Goal: Communication & Community: Answer question/provide support

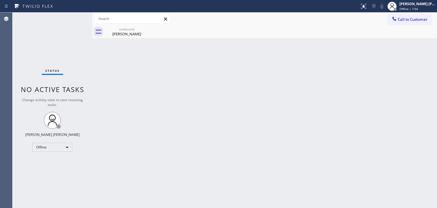
click at [412, 83] on div "Back to Dashboard Change Sender ID Customers Technicians Select a contact Outbo…" at bounding box center [264, 110] width 345 height 195
click at [418, 9] on span "Offline | 7:17" at bounding box center [409, 9] width 19 height 4
click at [399, 7] on div at bounding box center [392, 6] width 13 height 13
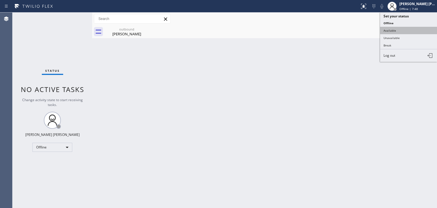
click at [398, 29] on button "Available" at bounding box center [408, 30] width 57 height 7
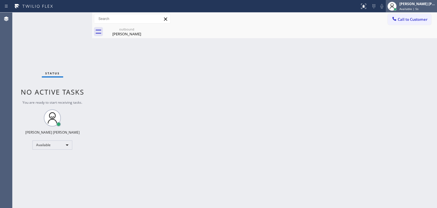
click at [415, 9] on span "Available | 5s" at bounding box center [409, 9] width 19 height 4
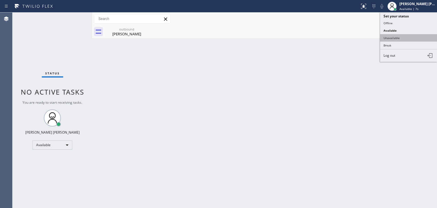
click at [400, 37] on button "Unavailable" at bounding box center [408, 37] width 57 height 7
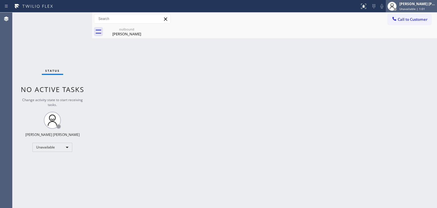
click at [415, 4] on div "[PERSON_NAME] [PERSON_NAME]" at bounding box center [418, 3] width 36 height 5
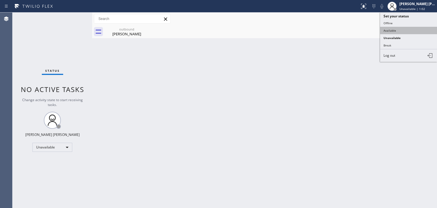
click at [398, 31] on button "Available" at bounding box center [408, 30] width 57 height 7
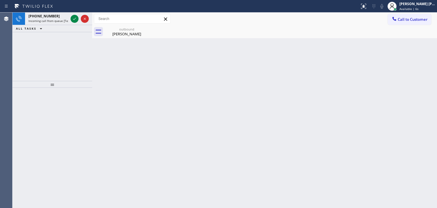
click at [59, 40] on div "[PHONE_NUMBER] Incoming call from queue [Test] All ALL TASKS ALL TASKS ACTIVE T…" at bounding box center [53, 47] width 80 height 68
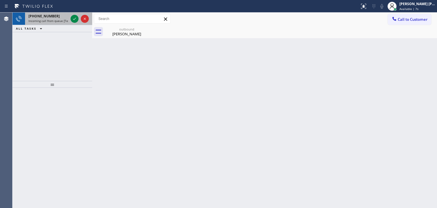
click at [67, 15] on div "[PHONE_NUMBER]" at bounding box center [48, 16] width 40 height 5
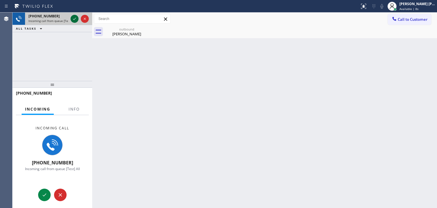
click at [74, 19] on icon at bounding box center [74, 18] width 7 height 7
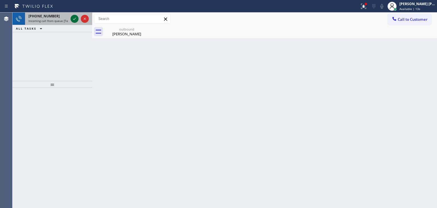
click at [75, 19] on icon at bounding box center [74, 18] width 7 height 7
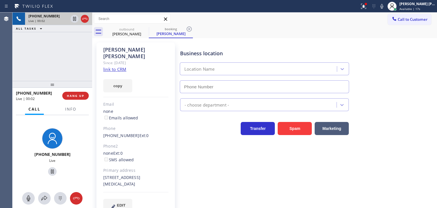
type input "[PHONE_NUMBER]"
click at [118, 66] on link "link to CRM" at bounding box center [114, 69] width 23 height 6
click at [425, 6] on div "[PERSON_NAME] [PERSON_NAME] Available | 1:48" at bounding box center [418, 6] width 39 height 10
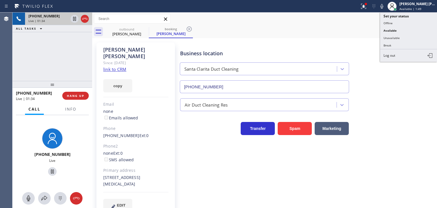
click at [404, 36] on button "Unavailable" at bounding box center [408, 37] width 57 height 7
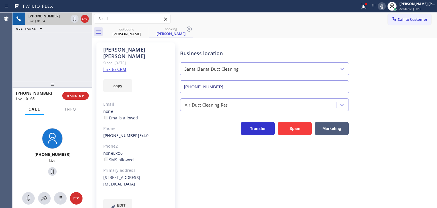
click at [386, 7] on icon at bounding box center [382, 6] width 7 height 7
click at [74, 17] on icon at bounding box center [74, 18] width 7 height 7
click at [386, 7] on icon at bounding box center [382, 6] width 7 height 7
click at [73, 18] on icon at bounding box center [75, 19] width 4 height 4
click at [41, 201] on icon at bounding box center [44, 198] width 7 height 7
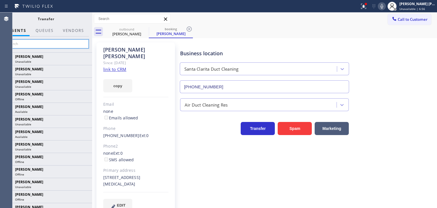
click at [72, 42] on input "text" at bounding box center [46, 43] width 86 height 9
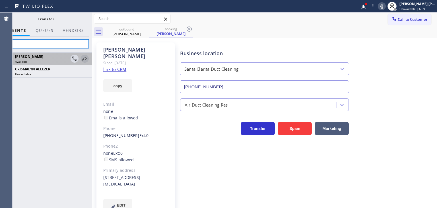
type input "aly"
click at [83, 59] on icon at bounding box center [84, 58] width 7 height 7
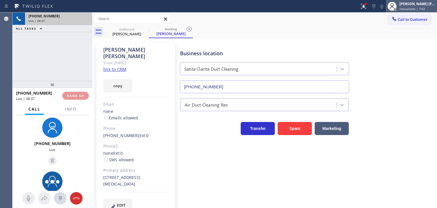
click at [424, 6] on div "[PERSON_NAME] [PERSON_NAME] Unavailable | 7:02" at bounding box center [418, 6] width 39 height 10
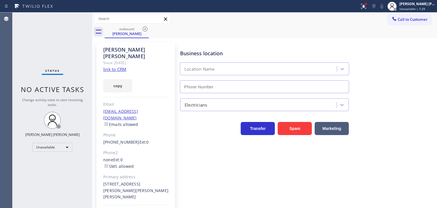
drag, startPoint x: 404, startPoint y: 25, endPoint x: 277, endPoint y: 22, distance: 127.6
click at [277, 22] on div "Call to Customer Outbound call Location Search location Your caller id phone nu…" at bounding box center [264, 19] width 345 height 10
click at [425, 7] on span "Unavailable | 7:30" at bounding box center [413, 9] width 26 height 4
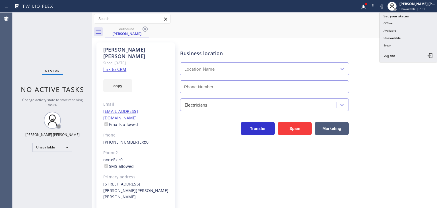
drag, startPoint x: 409, startPoint y: 28, endPoint x: 392, endPoint y: 19, distance: 19.6
click at [409, 28] on button "Available" at bounding box center [408, 30] width 57 height 7
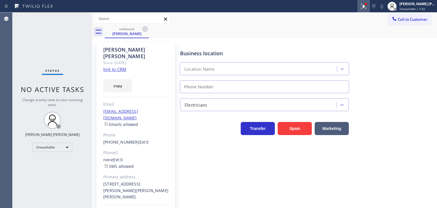
click at [365, 7] on icon at bounding box center [362, 6] width 3 height 4
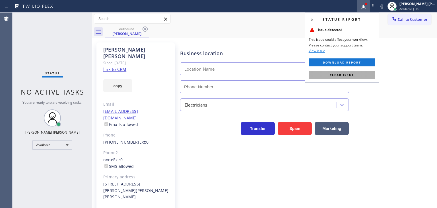
click at [354, 73] on span "Clear issue" at bounding box center [342, 75] width 24 height 4
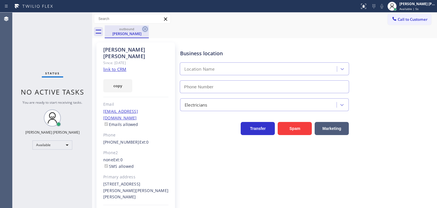
click at [146, 28] on icon at bounding box center [145, 29] width 7 height 7
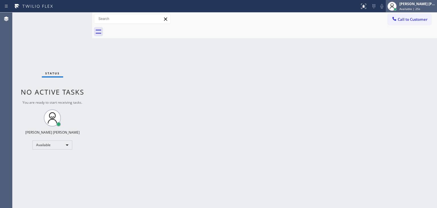
click at [415, 3] on div "[PERSON_NAME] [PERSON_NAME]" at bounding box center [418, 3] width 36 height 5
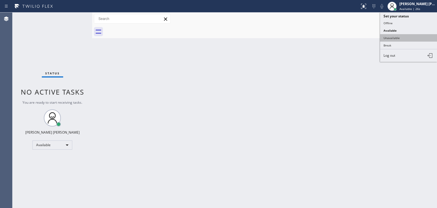
click at [393, 38] on button "Unavailable" at bounding box center [408, 37] width 57 height 7
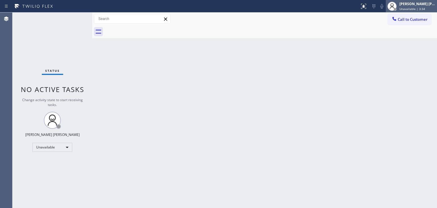
click at [410, 6] on div "[PERSON_NAME] [PERSON_NAME]" at bounding box center [418, 3] width 36 height 5
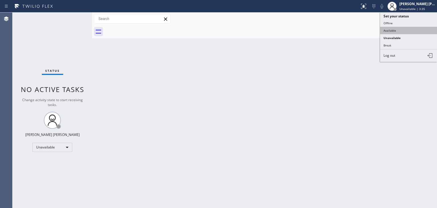
click at [393, 29] on button "Available" at bounding box center [408, 30] width 57 height 7
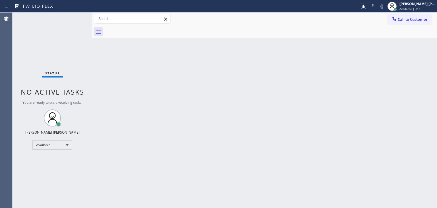
click at [411, 97] on div "Back to Dashboard Change Sender ID Customers Technicians Select a contact Outbo…" at bounding box center [264, 110] width 345 height 195
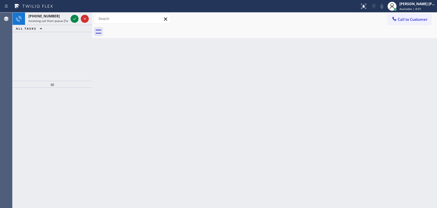
drag, startPoint x: 47, startPoint y: 44, endPoint x: 72, endPoint y: 33, distance: 27.9
click at [47, 44] on div "[PHONE_NUMBER] Incoming call from queue [Test] All ALL TASKS ALL TASKS ACTIVE T…" at bounding box center [53, 47] width 80 height 68
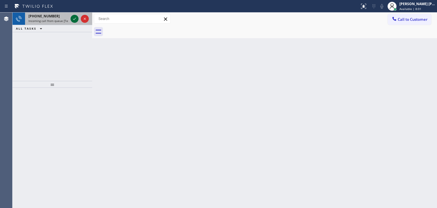
click at [76, 17] on icon at bounding box center [74, 18] width 7 height 7
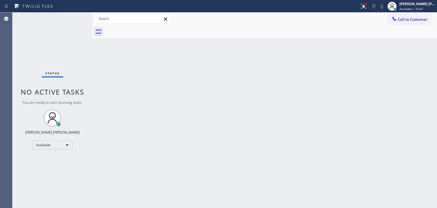
click at [54, 40] on div "Status No active tasks You are ready to start receiving tasks. [PERSON_NAME] [P…" at bounding box center [53, 110] width 80 height 195
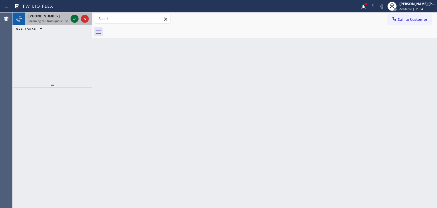
click at [76, 19] on icon at bounding box center [74, 18] width 7 height 7
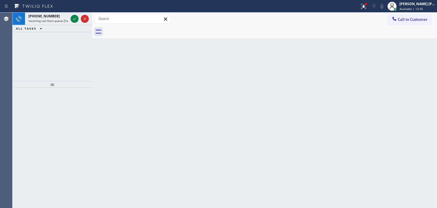
click at [57, 47] on div "[PHONE_NUMBER] Incoming call from queue [Test] All ALL TASKS ALL TASKS ACTIVE T…" at bounding box center [53, 47] width 80 height 68
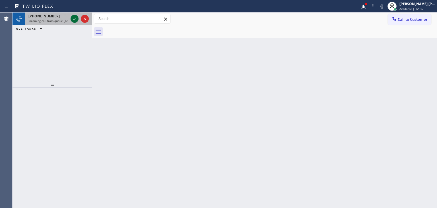
click at [75, 21] on icon at bounding box center [74, 18] width 7 height 7
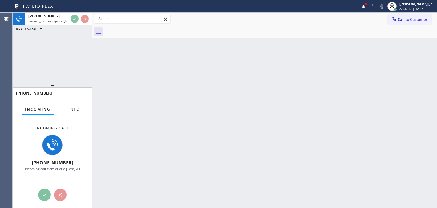
click at [74, 107] on span "Info" at bounding box center [74, 109] width 11 height 5
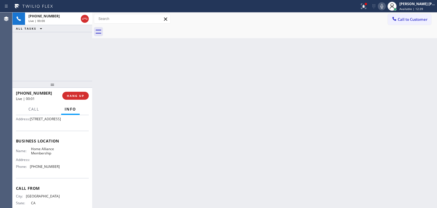
scroll to position [57, 0]
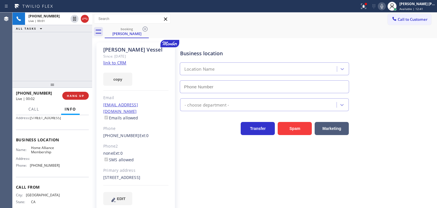
type input "[PHONE_NUMBER]"
click at [55, 65] on div "[PHONE_NUMBER] Live | 00:09 ALL TASKS ALL TASKS ACTIVE TASKS TASKS IN WRAP UP" at bounding box center [53, 47] width 80 height 68
click at [117, 63] on link "link to CRM" at bounding box center [114, 63] width 23 height 6
click at [416, 3] on div "[PERSON_NAME] [PERSON_NAME]" at bounding box center [418, 3] width 36 height 5
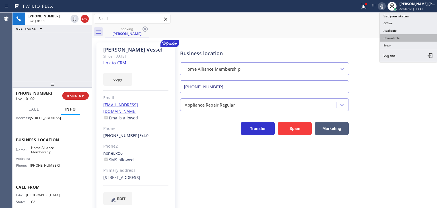
click at [404, 37] on button "Unavailable" at bounding box center [408, 37] width 57 height 7
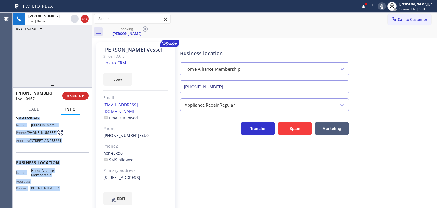
scroll to position [0, 0]
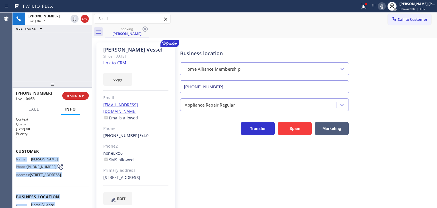
drag, startPoint x: 55, startPoint y: 152, endPoint x: 15, endPoint y: 159, distance: 40.1
click at [15, 159] on div "Context Queue: [Test] All Priority: 1 Customer Name: [PERSON_NAME] Phone: [PHON…" at bounding box center [53, 161] width 80 height 93
copy div "Name: [PERSON_NAME] Phone: [PHONE_NUMBER] Address: [STREET_ADDRESS] Business lo…"
click at [53, 157] on span "[PERSON_NAME]" at bounding box center [45, 159] width 28 height 4
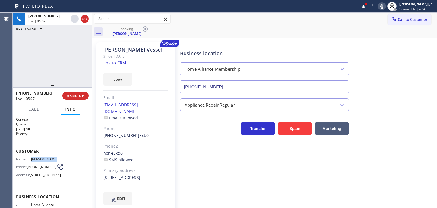
drag, startPoint x: 53, startPoint y: 156, endPoint x: 26, endPoint y: 156, distance: 26.8
click at [26, 157] on div "Name: [PERSON_NAME]" at bounding box center [38, 159] width 44 height 4
copy div "[PERSON_NAME]"
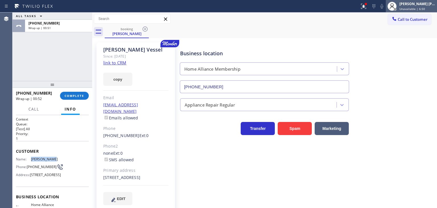
click at [420, 8] on span "Unavailable | 6:50" at bounding box center [413, 9] width 26 height 4
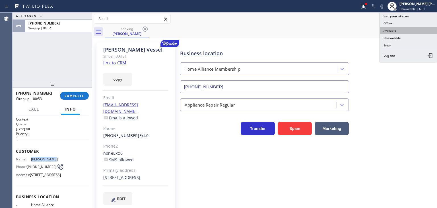
click at [405, 32] on button "Available" at bounding box center [408, 30] width 57 height 7
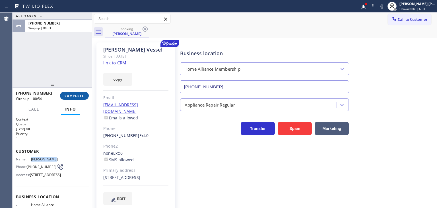
click at [79, 95] on span "COMPLETE" at bounding box center [75, 96] width 20 height 4
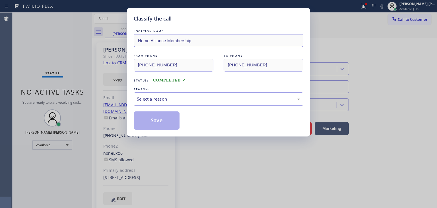
click at [179, 92] on div "Select a reason" at bounding box center [219, 98] width 170 height 13
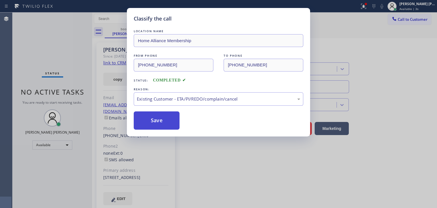
click at [158, 114] on button "Save" at bounding box center [157, 120] width 46 height 18
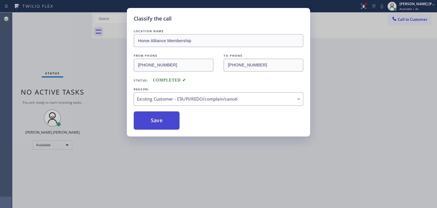
click at [159, 123] on button "Save" at bounding box center [157, 120] width 46 height 18
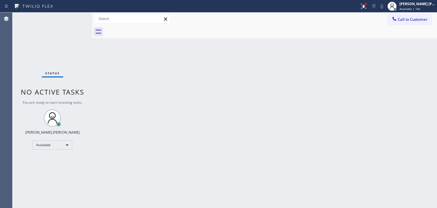
click at [38, 32] on div "Status No active tasks You are ready to start receiving tasks. [PERSON_NAME] [P…" at bounding box center [53, 110] width 80 height 195
click at [73, 18] on div "Status No active tasks You are ready to start receiving tasks. [PERSON_NAME] [P…" at bounding box center [53, 110] width 80 height 195
click at [367, 6] on icon at bounding box center [364, 6] width 7 height 7
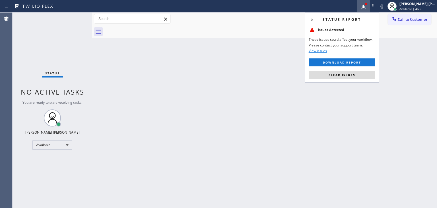
click at [340, 74] on span "Clear issues" at bounding box center [342, 75] width 27 height 4
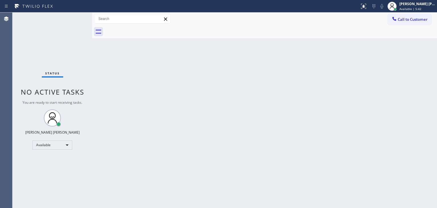
click at [51, 33] on div "Status No active tasks You are ready to start receiving tasks. [PERSON_NAME] [P…" at bounding box center [53, 110] width 80 height 195
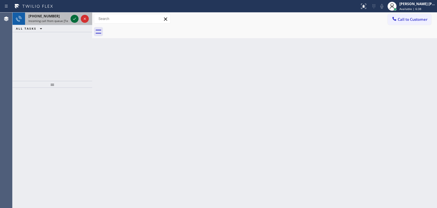
click at [74, 21] on icon at bounding box center [74, 18] width 7 height 7
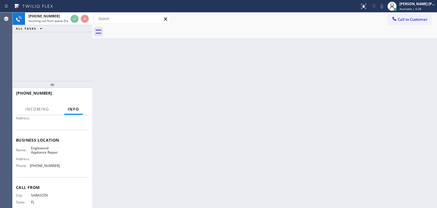
scroll to position [57, 0]
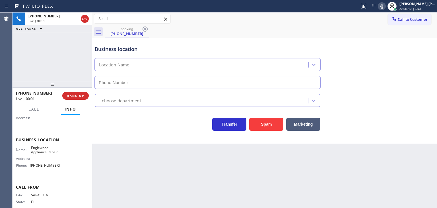
type input "[PHONE_NUMBER]"
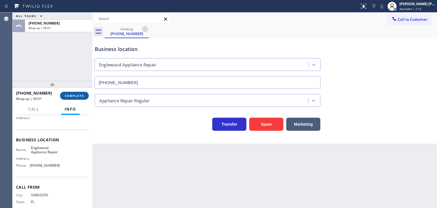
click at [76, 96] on span "COMPLETE" at bounding box center [75, 96] width 20 height 4
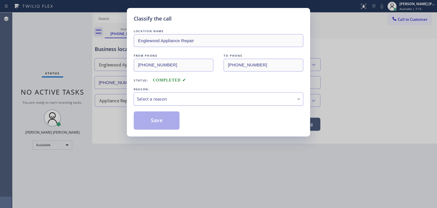
click at [164, 98] on div "Select a reason" at bounding box center [218, 99] width 163 height 7
drag, startPoint x: 156, startPoint y: 140, endPoint x: 154, endPoint y: 136, distance: 4.7
click at [154, 123] on button "Save" at bounding box center [157, 120] width 46 height 18
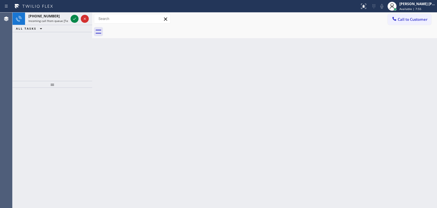
click at [60, 40] on div "[PHONE_NUMBER] Incoming call from queue [Test] All ALL TASKS ALL TASKS ACTIVE T…" at bounding box center [53, 47] width 80 height 68
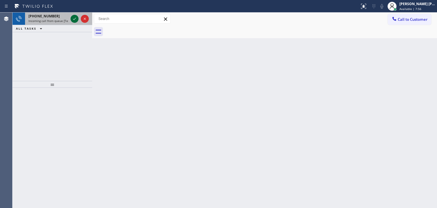
click at [73, 21] on icon at bounding box center [74, 18] width 7 height 7
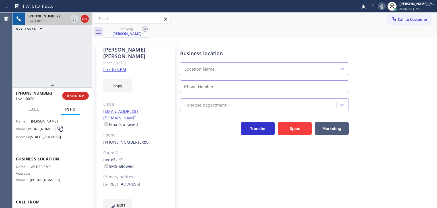
scroll to position [28, 0]
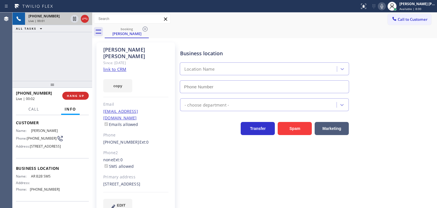
type input "[PHONE_NUMBER]"
click at [115, 66] on link "link to CRM" at bounding box center [114, 69] width 23 height 6
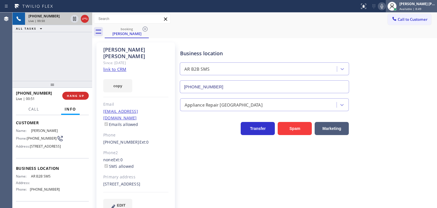
click at [421, 7] on span "Available | 8:49" at bounding box center [411, 9] width 22 height 4
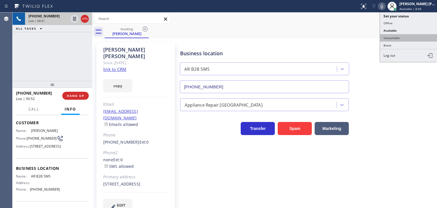
click at [410, 36] on button "Unavailable" at bounding box center [408, 37] width 57 height 7
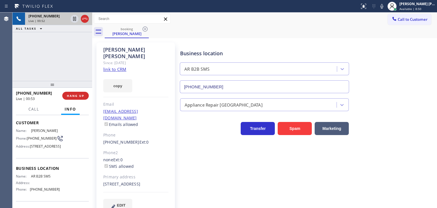
drag, startPoint x: 392, startPoint y: 7, endPoint x: 293, endPoint y: 21, distance: 99.6
click at [386, 7] on icon at bounding box center [382, 6] width 7 height 7
click at [73, 21] on icon at bounding box center [74, 19] width 3 height 4
click at [386, 6] on icon at bounding box center [382, 6] width 7 height 7
click at [74, 19] on icon at bounding box center [74, 18] width 7 height 7
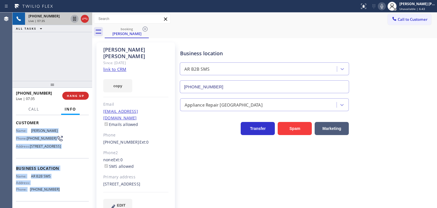
drag, startPoint x: 57, startPoint y: 172, endPoint x: 14, endPoint y: 128, distance: 61.4
click at [14, 128] on div "Context Queue: [Test] All Priority: 1 Customer Name: [PERSON_NAME] Phone: [PHON…" at bounding box center [53, 161] width 80 height 93
copy div "Name: [PERSON_NAME] Phone: [PHONE_NUMBER] Address: [STREET_ADDRESS] Business lo…"
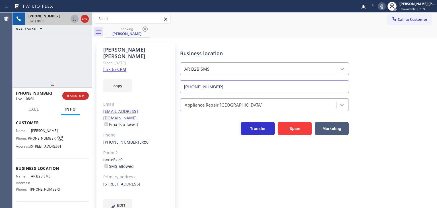
click at [56, 78] on div "[PHONE_NUMBER] Live | 08:31 ALL TASKS ALL TASKS ACTIVE TASKS TASKS IN WRAP UP" at bounding box center [53, 47] width 80 height 68
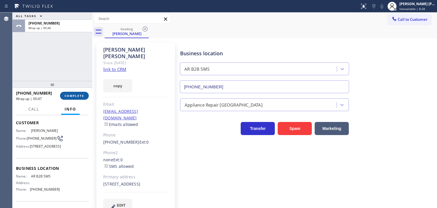
click at [80, 95] on span "COMPLETE" at bounding box center [75, 96] width 20 height 4
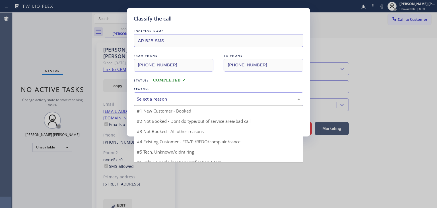
click at [161, 93] on div "Select a reason" at bounding box center [219, 98] width 170 height 13
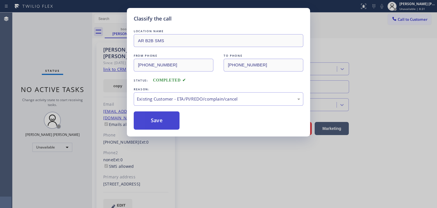
click at [162, 119] on button "Save" at bounding box center [157, 120] width 46 height 18
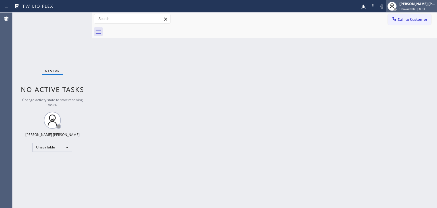
click at [423, 5] on div "[PERSON_NAME] [PERSON_NAME]" at bounding box center [418, 3] width 36 height 5
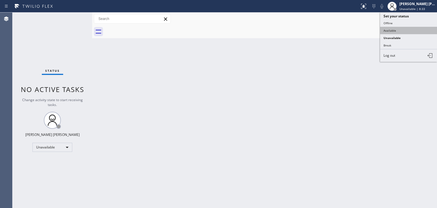
click at [393, 31] on button "Available" at bounding box center [408, 30] width 57 height 7
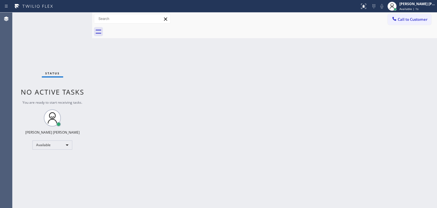
click at [74, 17] on div "Status No active tasks You are ready to start receiving tasks. [PERSON_NAME] [P…" at bounding box center [53, 110] width 80 height 195
click at [73, 19] on div "Status No active tasks You are ready to start receiving tasks. [PERSON_NAME] [P…" at bounding box center [53, 110] width 80 height 195
click at [38, 48] on div "Status No active tasks You are ready to start receiving tasks. [PERSON_NAME] [P…" at bounding box center [53, 110] width 80 height 195
click at [77, 18] on div "Status No active tasks You are ready to start receiving tasks. [PERSON_NAME] [P…" at bounding box center [53, 110] width 80 height 195
click at [418, 6] on div "[PERSON_NAME] [PERSON_NAME]" at bounding box center [418, 3] width 36 height 5
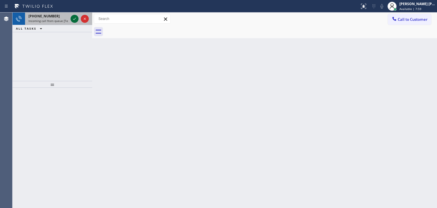
click at [73, 15] on icon at bounding box center [74, 18] width 7 height 7
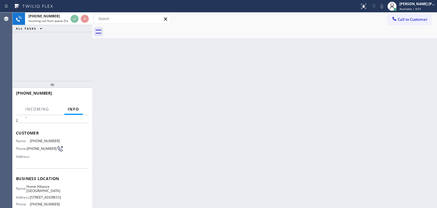
scroll to position [28, 0]
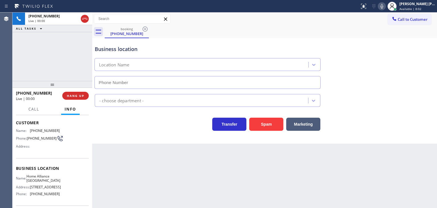
type input "[PHONE_NUMBER]"
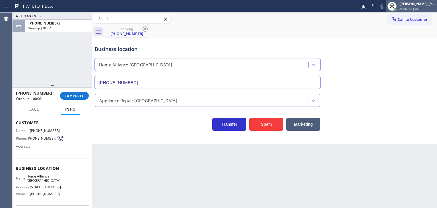
click at [422, 7] on span "Available | 8:25" at bounding box center [411, 9] width 22 height 4
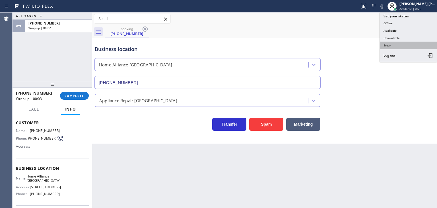
click at [402, 42] on button "Break" at bounding box center [408, 45] width 57 height 7
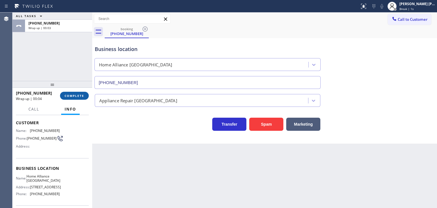
click at [72, 95] on span "COMPLETE" at bounding box center [75, 96] width 20 height 4
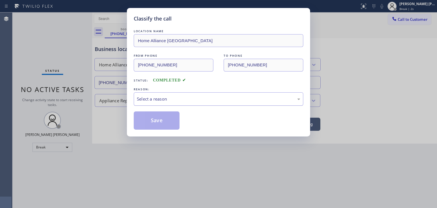
click at [151, 98] on div "Select a reason" at bounding box center [218, 99] width 163 height 7
click at [162, 122] on button "Save" at bounding box center [157, 120] width 46 height 18
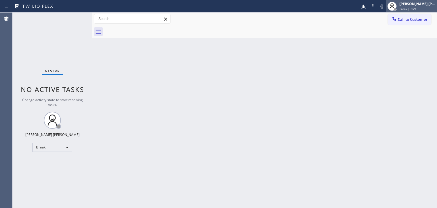
click at [427, 6] on div "[PERSON_NAME] [PERSON_NAME] Break | 3:21" at bounding box center [418, 6] width 39 height 10
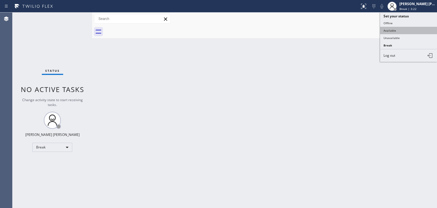
click at [400, 29] on button "Available" at bounding box center [408, 30] width 57 height 7
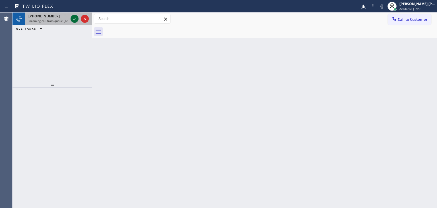
click at [76, 20] on icon at bounding box center [74, 18] width 7 height 7
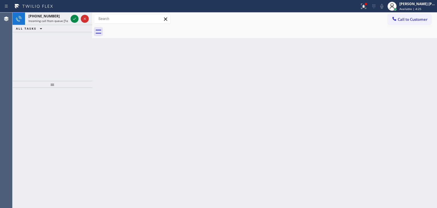
click at [58, 71] on div "[PHONE_NUMBER] Incoming call from queue [Test] All ALL TASKS ALL TASKS ACTIVE T…" at bounding box center [53, 47] width 80 height 68
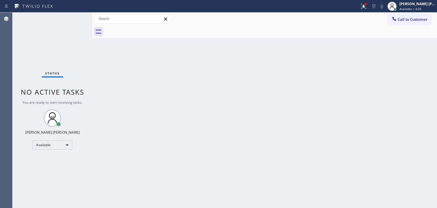
click at [75, 18] on div "Status No active tasks You are ready to start receiving tasks. [PERSON_NAME] [P…" at bounding box center [53, 110] width 80 height 195
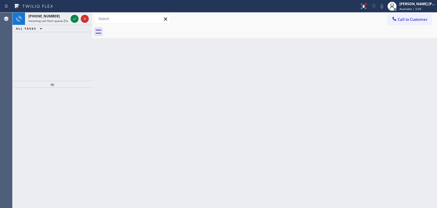
drag, startPoint x: 47, startPoint y: 47, endPoint x: 59, endPoint y: 40, distance: 14.0
click at [47, 47] on div "[PHONE_NUMBER] Incoming call from queue [Test] All ALL TASKS ALL TASKS ACTIVE T…" at bounding box center [53, 47] width 80 height 68
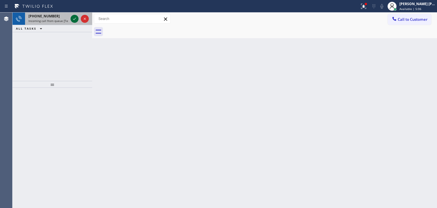
click at [72, 20] on icon at bounding box center [74, 18] width 7 height 7
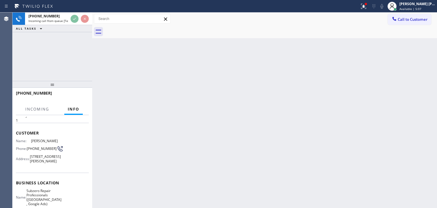
scroll to position [28, 0]
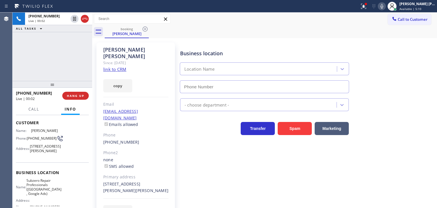
type input "[PHONE_NUMBER]"
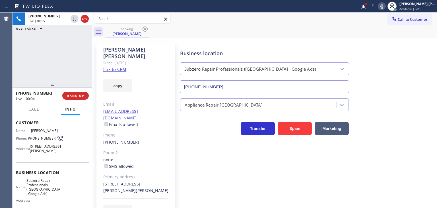
click at [113, 66] on link "link to CRM" at bounding box center [114, 69] width 23 height 6
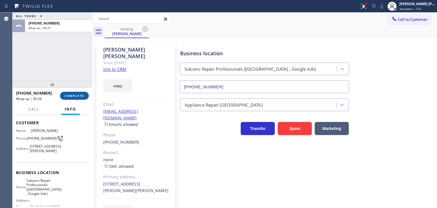
click at [72, 94] on span "COMPLETE" at bounding box center [75, 96] width 20 height 4
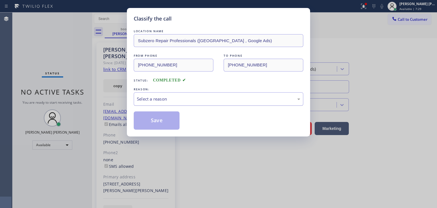
click at [178, 96] on div "Select a reason" at bounding box center [218, 99] width 163 height 7
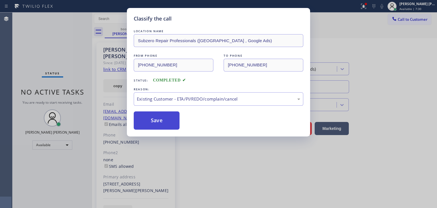
click at [156, 122] on button "Save" at bounding box center [157, 120] width 46 height 18
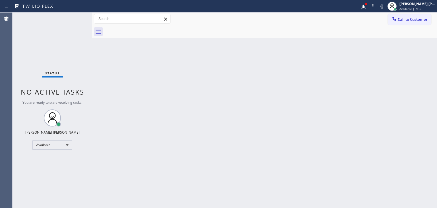
click at [75, 17] on div "Status No active tasks You are ready to start receiving tasks. [PERSON_NAME] [P…" at bounding box center [53, 110] width 80 height 195
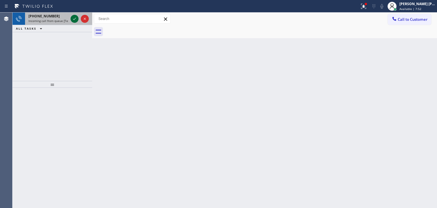
click at [75, 17] on icon at bounding box center [74, 18] width 7 height 7
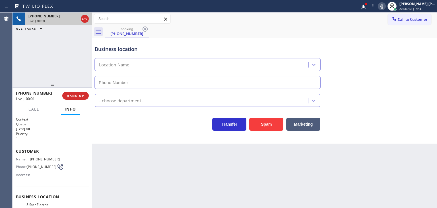
type input "[PHONE_NUMBER]"
click at [409, 72] on div "Business location 5 Star Electric [GEOGRAPHIC_DATA][PERSON_NAME] [PHONE_NUMBER]" at bounding box center [265, 63] width 342 height 52
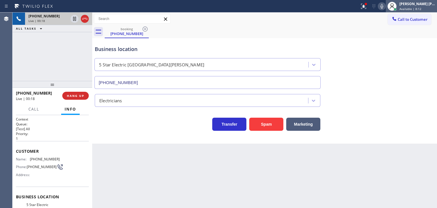
click at [426, 1] on div "[PERSON_NAME] [PERSON_NAME] Available | 8:12" at bounding box center [418, 6] width 39 height 10
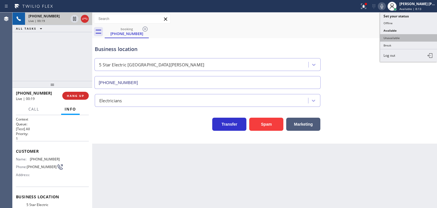
click at [400, 37] on button "Unavailable" at bounding box center [408, 37] width 57 height 7
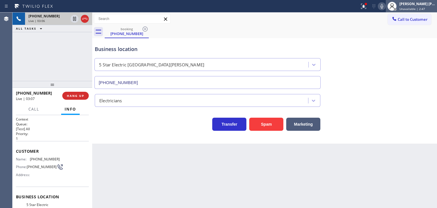
click at [420, 1] on div "[PERSON_NAME] [PERSON_NAME]" at bounding box center [418, 3] width 36 height 5
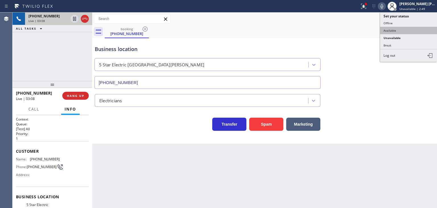
click at [408, 29] on button "Available" at bounding box center [408, 30] width 57 height 7
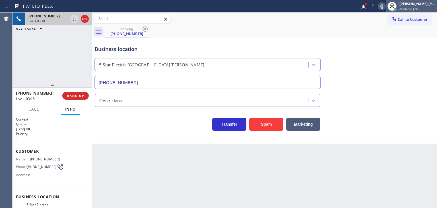
click at [419, 7] on span "Available | 9s" at bounding box center [409, 9] width 19 height 4
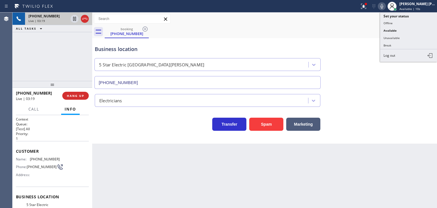
click at [395, 36] on button "Unavailable" at bounding box center [408, 37] width 57 height 7
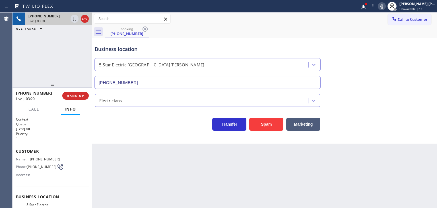
click at [386, 5] on icon at bounding box center [382, 6] width 7 height 7
click at [73, 19] on icon at bounding box center [74, 18] width 7 height 7
click at [386, 7] on icon at bounding box center [382, 6] width 7 height 7
click at [73, 20] on icon at bounding box center [75, 19] width 4 height 4
click at [431, 4] on div "[PERSON_NAME] [PERSON_NAME]" at bounding box center [418, 3] width 36 height 5
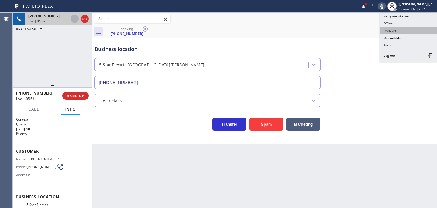
click at [409, 28] on button "Available" at bounding box center [408, 30] width 57 height 7
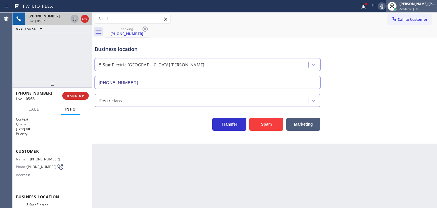
click at [419, 7] on span "Available | 1s" at bounding box center [409, 9] width 19 height 4
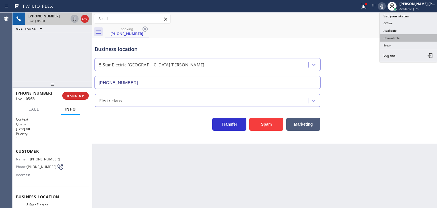
click at [405, 34] on button "Unavailable" at bounding box center [408, 37] width 57 height 7
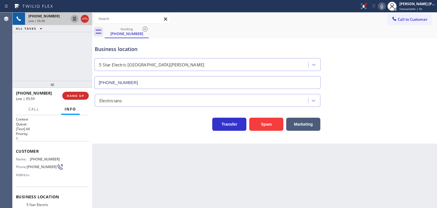
click at [386, 7] on icon at bounding box center [382, 6] width 7 height 7
click at [76, 17] on icon at bounding box center [74, 18] width 7 height 7
click at [386, 7] on icon at bounding box center [382, 6] width 7 height 7
click at [75, 15] on icon at bounding box center [74, 18] width 7 height 7
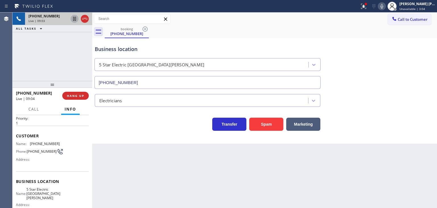
scroll to position [28, 0]
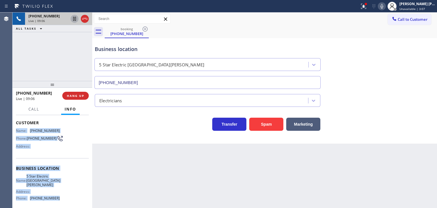
drag, startPoint x: 54, startPoint y: 196, endPoint x: 15, endPoint y: 129, distance: 78.2
click at [15, 129] on div "Context Queue: [Test] All Priority: 1 Customer Name: [PHONE_NUMBER] Phone: [PHO…" at bounding box center [53, 161] width 80 height 93
copy div "Name: [PHONE_NUMBER] Phone: [PHONE_NUMBER] Address: Business location Name: 5 S…"
click at [365, 7] on icon at bounding box center [362, 6] width 3 height 4
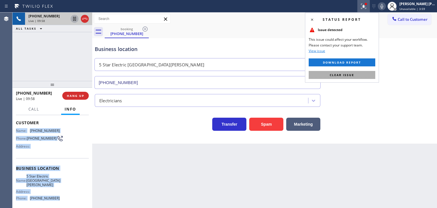
click at [355, 76] on button "Clear issue" at bounding box center [342, 75] width 67 height 8
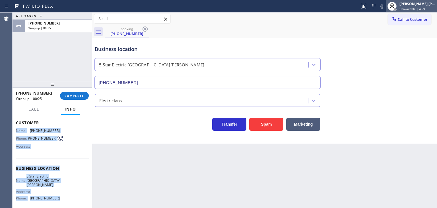
click at [425, 4] on div "[PERSON_NAME] [PERSON_NAME]" at bounding box center [418, 3] width 36 height 5
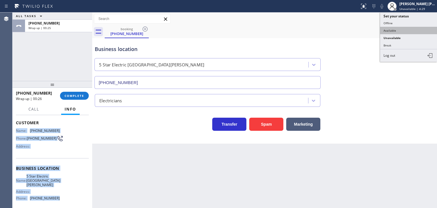
click at [408, 29] on button "Available" at bounding box center [408, 30] width 57 height 7
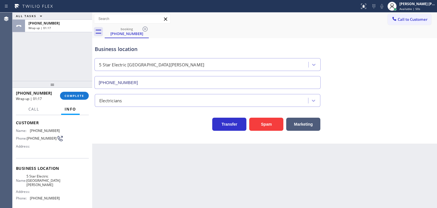
drag, startPoint x: 50, startPoint y: 67, endPoint x: 56, endPoint y: 74, distance: 9.3
click at [50, 67] on div "ALL TASKS ALL TASKS ACTIVE TASKS TASKS IN WRAP UP [PHONE_NUMBER] Wrap up | 01:17" at bounding box center [53, 47] width 80 height 68
click at [73, 94] on span "COMPLETE" at bounding box center [75, 96] width 20 height 4
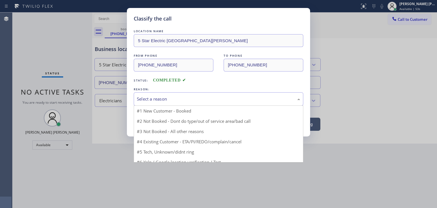
click at [198, 96] on div "Select a reason" at bounding box center [218, 99] width 163 height 7
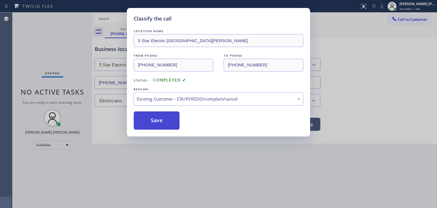
drag, startPoint x: 167, startPoint y: 130, endPoint x: 163, endPoint y: 127, distance: 5.7
click at [159, 121] on button "Save" at bounding box center [157, 120] width 46 height 18
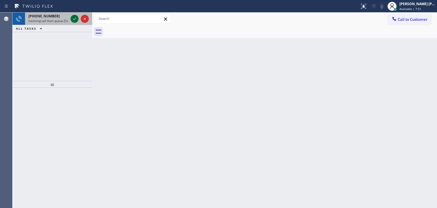
click at [76, 20] on icon at bounding box center [74, 18] width 7 height 7
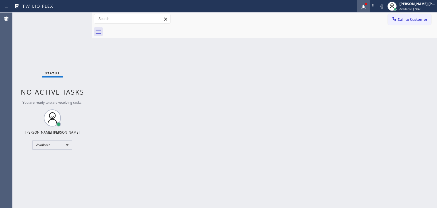
click at [369, 9] on div at bounding box center [364, 6] width 13 height 7
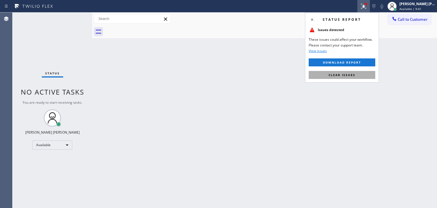
click at [342, 75] on span "Clear issues" at bounding box center [342, 75] width 27 height 4
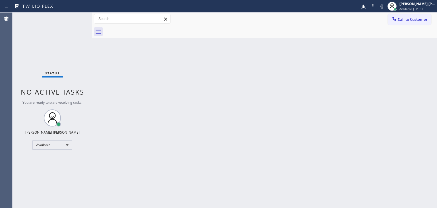
click at [75, 19] on div "Status No active tasks You are ready to start receiving tasks. [PERSON_NAME] [P…" at bounding box center [53, 110] width 80 height 195
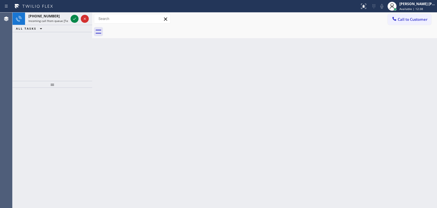
click at [51, 47] on div "[PHONE_NUMBER] Incoming call from queue [Test] All ALL TASKS ALL TASKS ACTIVE T…" at bounding box center [53, 47] width 80 height 68
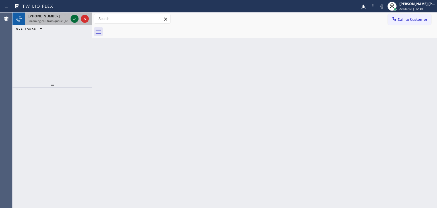
click at [74, 18] on icon at bounding box center [74, 18] width 7 height 7
click at [75, 19] on icon at bounding box center [74, 18] width 7 height 7
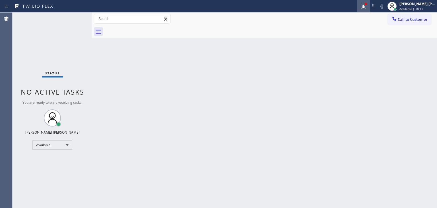
click at [367, 8] on icon at bounding box center [364, 6] width 7 height 7
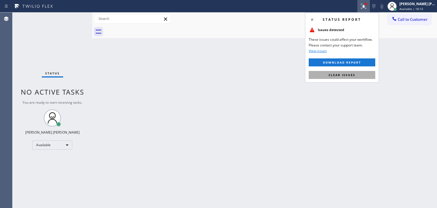
click at [347, 76] on span "Clear issues" at bounding box center [342, 75] width 27 height 4
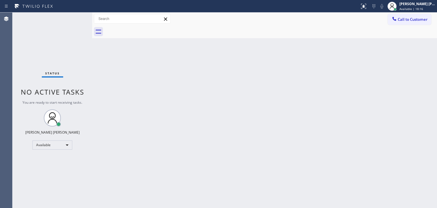
click at [73, 15] on div "Status No active tasks You are ready to start receiving tasks. [PERSON_NAME] [P…" at bounding box center [53, 110] width 80 height 195
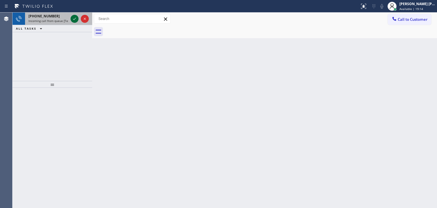
click at [73, 15] on icon at bounding box center [74, 18] width 7 height 7
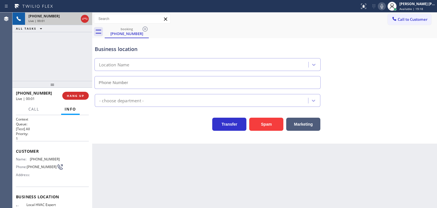
type input "[PHONE_NUMBER]"
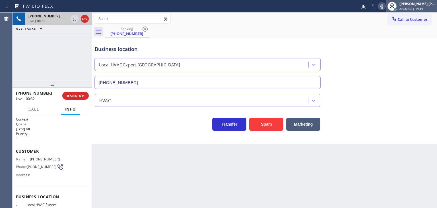
click at [423, 7] on span "Available | 19:49" at bounding box center [412, 9] width 24 height 4
click at [344, 150] on div "Back to Dashboard Change Sender ID Customers Technicians Select a contact Outbo…" at bounding box center [264, 110] width 345 height 195
click at [386, 5] on icon at bounding box center [382, 6] width 7 height 7
click at [411, 3] on div "[PERSON_NAME] [PERSON_NAME]" at bounding box center [418, 3] width 36 height 5
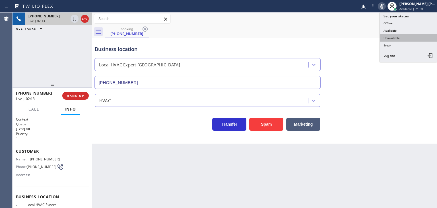
click at [403, 34] on button "Unavailable" at bounding box center [408, 37] width 57 height 7
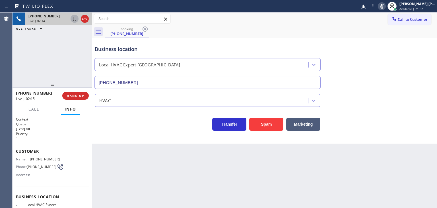
click at [75, 17] on icon at bounding box center [74, 18] width 7 height 7
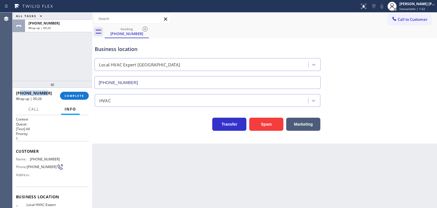
drag, startPoint x: 48, startPoint y: 93, endPoint x: 22, endPoint y: 92, distance: 26.8
click at [22, 92] on div "[PHONE_NUMBER]" at bounding box center [36, 92] width 40 height 5
copy span "9494002115"
click at [431, 11] on div "[PERSON_NAME] [PERSON_NAME] Unavailable | 3:27" at bounding box center [418, 6] width 39 height 10
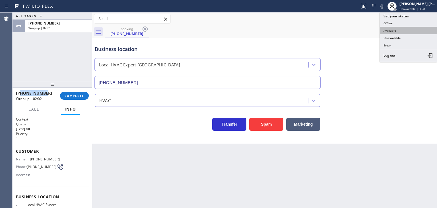
click at [414, 29] on button "Available" at bounding box center [408, 30] width 57 height 7
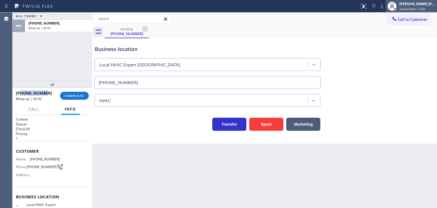
click at [423, 6] on div "[PERSON_NAME] [PERSON_NAME]" at bounding box center [418, 3] width 36 height 5
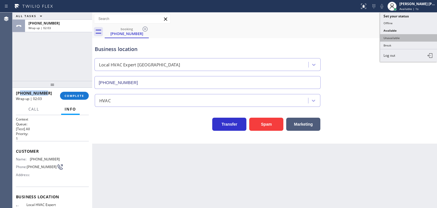
click at [408, 36] on button "Unavailable" at bounding box center [408, 37] width 57 height 7
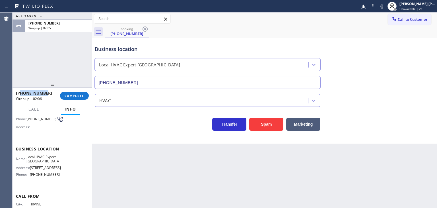
scroll to position [57, 0]
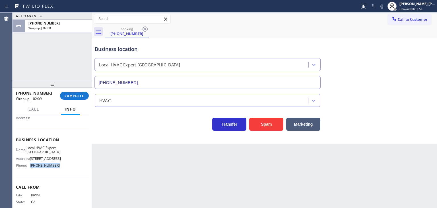
drag, startPoint x: 57, startPoint y: 173, endPoint x: 30, endPoint y: 174, distance: 27.3
click at [30, 170] on div "Name: Local HVAC Expert [GEOGRAPHIC_DATA] Address: [STREET_ADDRESS] Phone: [PHO…" at bounding box center [52, 158] width 73 height 24
copy div "[PHONE_NUMBER]"
click at [394, 21] on icon at bounding box center [395, 19] width 6 height 6
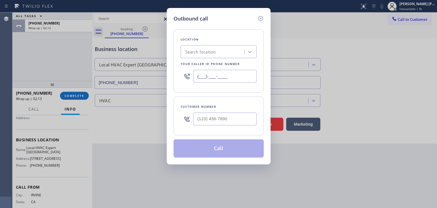
click at [222, 76] on input "(___) ___-____" at bounding box center [225, 76] width 64 height 13
paste input "657) 888-9747"
type input "[PHONE_NUMBER]"
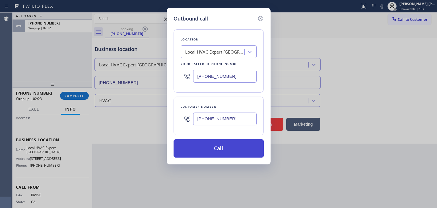
type input "[PHONE_NUMBER]"
click at [248, 150] on button "Call" at bounding box center [219, 148] width 90 height 18
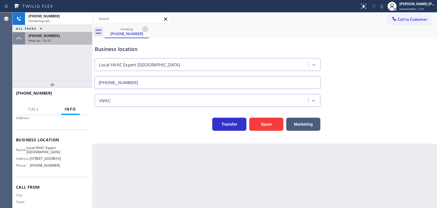
click at [54, 27] on div "ALL TASKS ALL TASKS ACTIVE TASKS TASKS IN WRAP UP" at bounding box center [53, 28] width 80 height 7
click at [55, 40] on div "Wrap up | 02:25" at bounding box center [58, 40] width 60 height 4
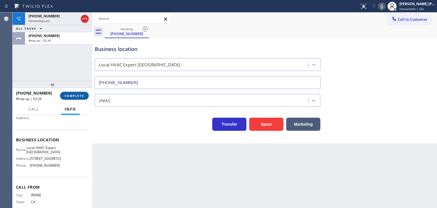
click at [73, 96] on span "COMPLETE" at bounding box center [75, 96] width 20 height 4
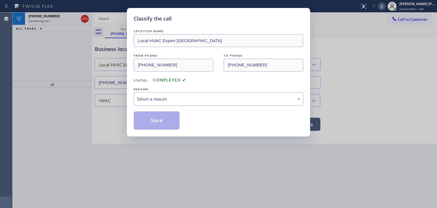
click at [165, 102] on div "Select a reason" at bounding box center [218, 99] width 163 height 7
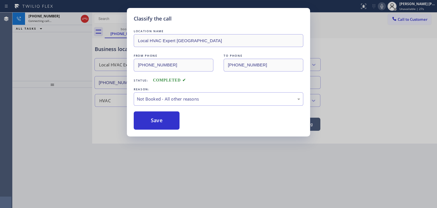
click at [163, 123] on button "Save" at bounding box center [157, 120] width 46 height 18
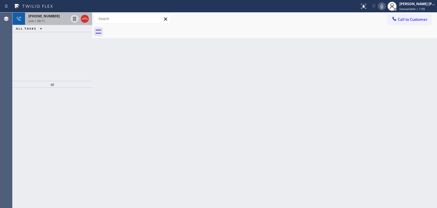
click at [48, 21] on div "Live | 00:11" at bounding box center [48, 21] width 40 height 4
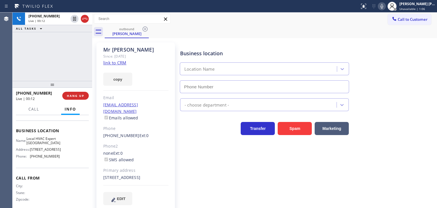
scroll to position [80, 0]
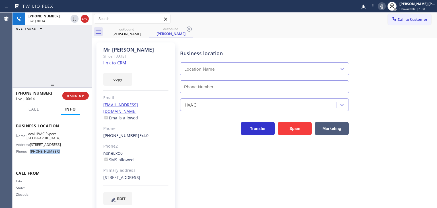
type input "[PHONE_NUMBER]"
drag, startPoint x: 58, startPoint y: 150, endPoint x: 27, endPoint y: 153, distance: 31.5
click at [27, 153] on div "Name: Local HVAC Expert [GEOGRAPHIC_DATA] Address: [STREET_ADDRESS] Phone: [PHO…" at bounding box center [52, 144] width 73 height 24
copy div "[PHONE_NUMBER]"
drag, startPoint x: 391, startPoint y: 8, endPoint x: 386, endPoint y: 8, distance: 4.8
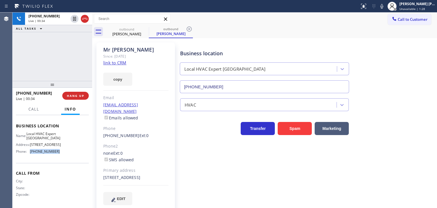
click at [384, 8] on icon at bounding box center [382, 6] width 3 height 5
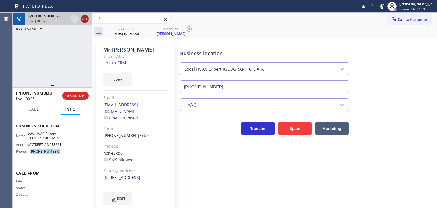
click at [87, 20] on icon at bounding box center [84, 18] width 7 height 7
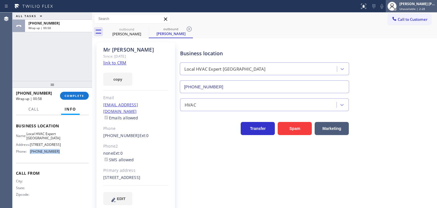
click at [424, 8] on span "Unavailable | 2:28" at bounding box center [413, 9] width 26 height 4
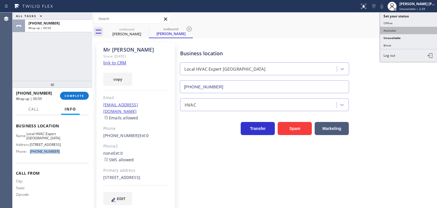
drag, startPoint x: 402, startPoint y: 28, endPoint x: 89, endPoint y: 36, distance: 313.4
click at [402, 29] on button "Available" at bounding box center [408, 30] width 57 height 7
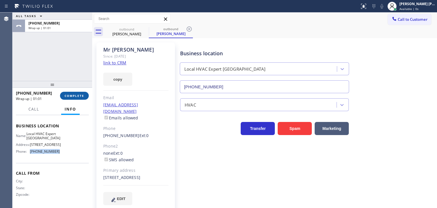
click at [73, 95] on span "COMPLETE" at bounding box center [75, 96] width 20 height 4
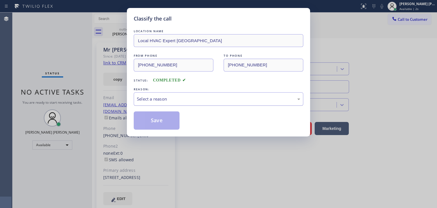
click at [152, 99] on div "Select a reason" at bounding box center [218, 99] width 163 height 7
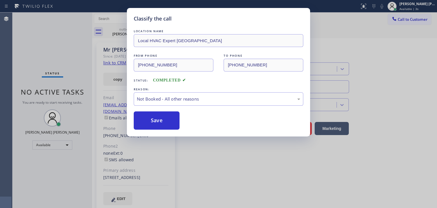
click at [158, 122] on button "Save" at bounding box center [157, 120] width 46 height 18
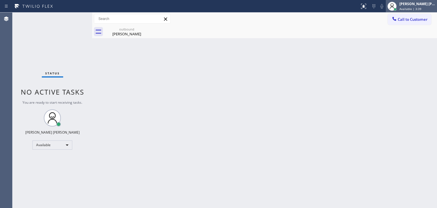
click at [422, 7] on span "Available | 3:39" at bounding box center [411, 9] width 22 height 4
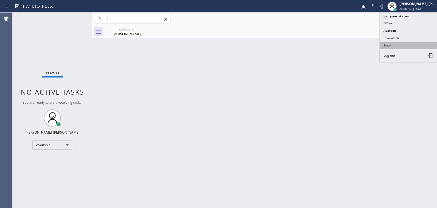
click at [388, 45] on button "Break" at bounding box center [408, 45] width 57 height 7
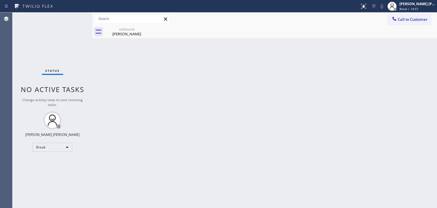
drag, startPoint x: 421, startPoint y: 7, endPoint x: 417, endPoint y: 17, distance: 10.7
click at [419, 7] on span "Break | 14:57" at bounding box center [409, 9] width 19 height 4
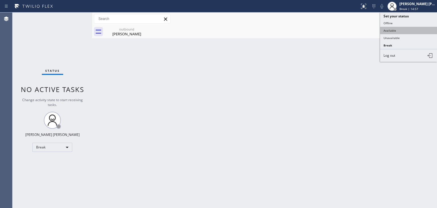
click at [409, 31] on button "Available" at bounding box center [408, 30] width 57 height 7
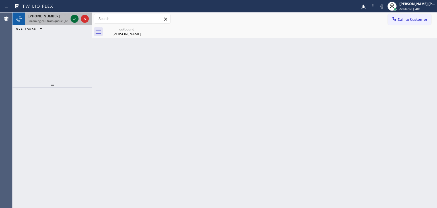
click at [74, 20] on icon at bounding box center [74, 18] width 7 height 7
click at [74, 21] on icon at bounding box center [74, 18] width 7 height 7
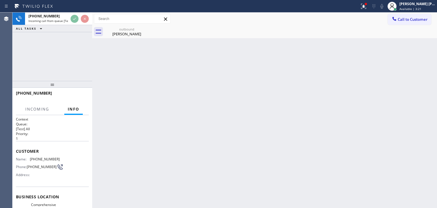
scroll to position [28, 0]
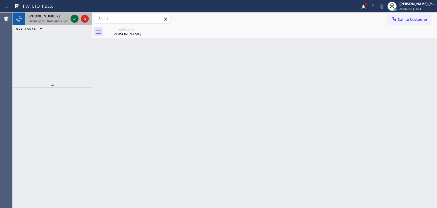
click at [73, 19] on icon at bounding box center [74, 18] width 7 height 7
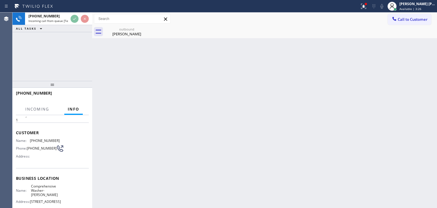
scroll to position [28, 0]
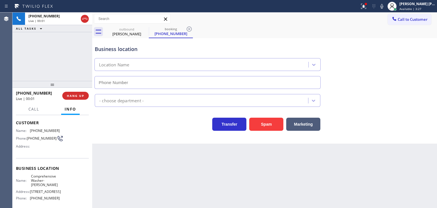
type input "[PHONE_NUMBER]"
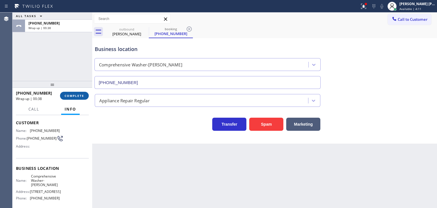
click at [76, 96] on span "COMPLETE" at bounding box center [75, 96] width 20 height 4
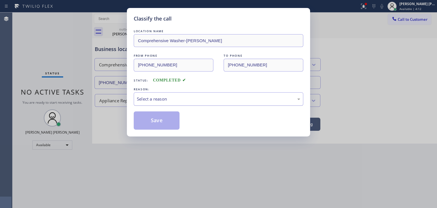
click at [164, 101] on div "Select a reason" at bounding box center [218, 99] width 163 height 7
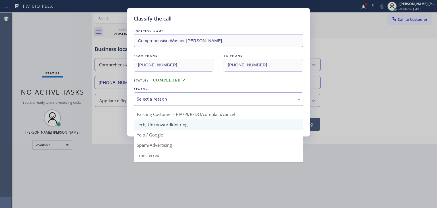
scroll to position [36, 0]
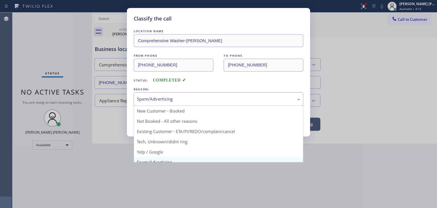
click at [165, 101] on div "Spam/Advertising" at bounding box center [218, 99] width 163 height 7
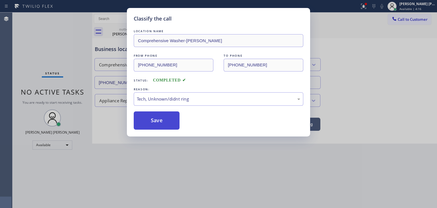
click at [164, 122] on button "Save" at bounding box center [157, 120] width 46 height 18
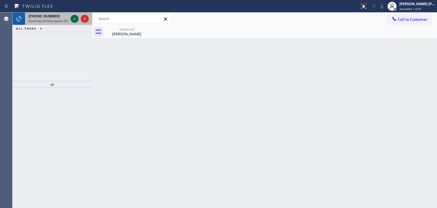
click at [71, 19] on icon at bounding box center [74, 18] width 7 height 7
click at [73, 20] on icon at bounding box center [74, 18] width 7 height 7
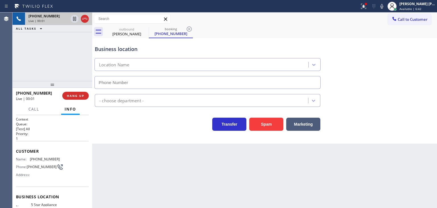
type input "[PHONE_NUMBER]"
click at [386, 6] on icon at bounding box center [382, 6] width 7 height 7
click at [367, 7] on icon at bounding box center [364, 6] width 7 height 7
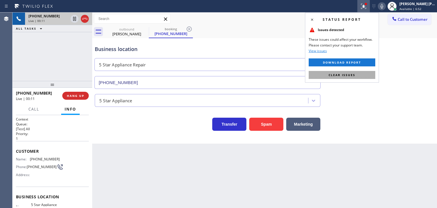
click at [344, 76] on span "Clear issues" at bounding box center [342, 75] width 27 height 4
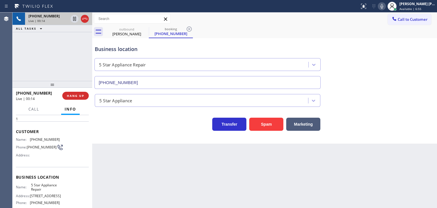
scroll to position [57, 0]
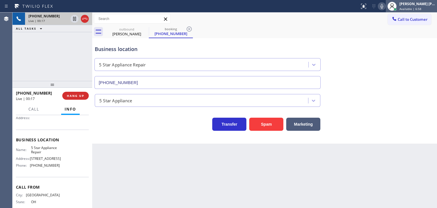
click at [423, 7] on div "[PERSON_NAME] [PERSON_NAME] Available | 6:58" at bounding box center [418, 6] width 39 height 10
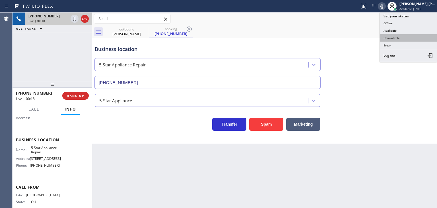
click at [405, 35] on button "Unavailable" at bounding box center [408, 37] width 57 height 7
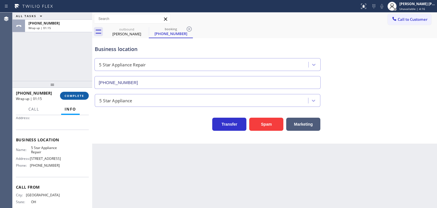
click at [76, 93] on button "COMPLETE" at bounding box center [74, 96] width 29 height 8
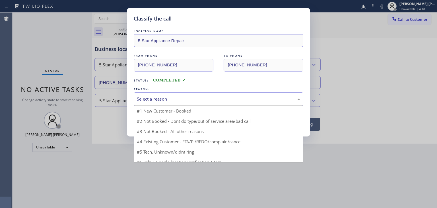
click at [197, 97] on div "Select a reason" at bounding box center [218, 99] width 163 height 7
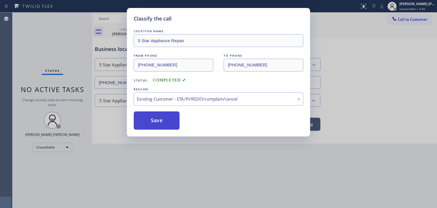
click at [164, 123] on button "Save" at bounding box center [157, 120] width 46 height 18
type input "[PHONE_NUMBER]"
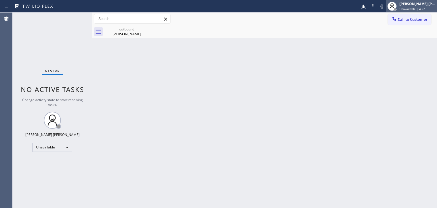
click at [419, 4] on div "[PERSON_NAME] [PERSON_NAME]" at bounding box center [418, 3] width 36 height 5
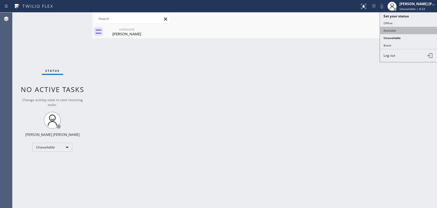
click at [400, 28] on button "Available" at bounding box center [408, 30] width 57 height 7
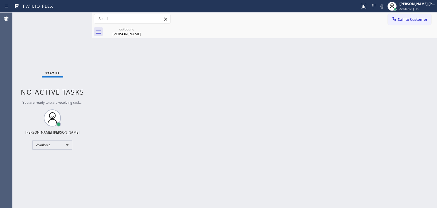
click at [73, 19] on div "Status No active tasks You are ready to start receiving tasks. [PERSON_NAME] [P…" at bounding box center [53, 110] width 80 height 195
click at [50, 32] on div "Status No active tasks You are ready to start receiving tasks. [PERSON_NAME] [P…" at bounding box center [53, 110] width 80 height 195
click at [73, 17] on div "Status No active tasks You are ready to start receiving tasks. [PERSON_NAME] [P…" at bounding box center [53, 110] width 80 height 195
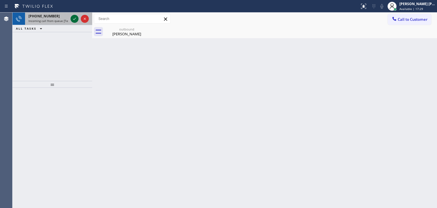
click at [73, 17] on icon at bounding box center [74, 18] width 7 height 7
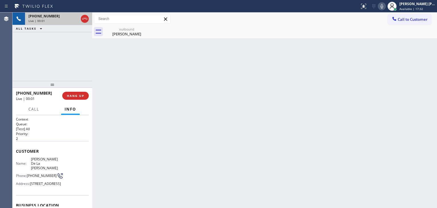
scroll to position [80, 0]
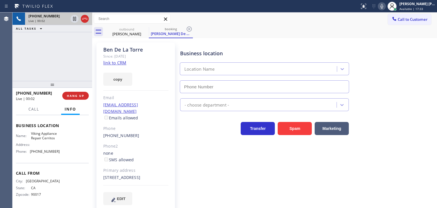
type input "[PHONE_NUMBER]"
click at [117, 62] on link "link to CRM" at bounding box center [114, 63] width 23 height 6
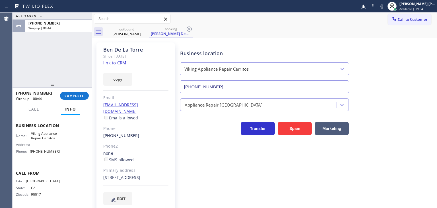
click at [47, 59] on div "ALL TASKS ALL TASKS ACTIVE TASKS TASKS IN WRAP UP [PHONE_NUMBER] Wrap up | 00:44" at bounding box center [53, 47] width 80 height 68
click at [79, 95] on span "COMPLETE" at bounding box center [75, 96] width 20 height 4
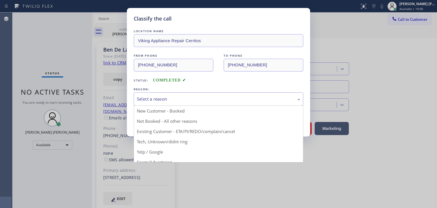
click at [148, 96] on div "Select a reason" at bounding box center [218, 99] width 163 height 7
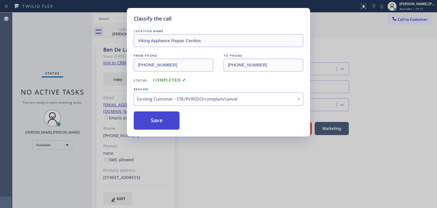
click at [153, 118] on button "Save" at bounding box center [157, 120] width 46 height 18
type input "[PHONE_NUMBER]"
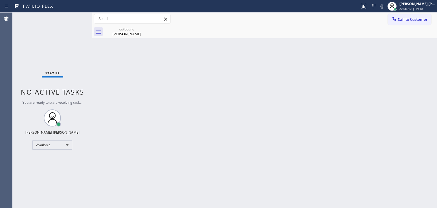
click at [79, 18] on div "Status No active tasks You are ready to start receiving tasks. [PERSON_NAME] [P…" at bounding box center [53, 110] width 80 height 195
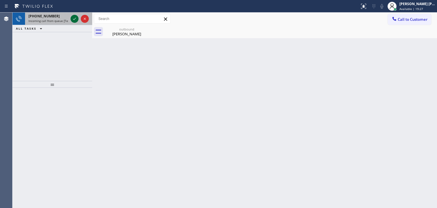
click at [74, 18] on icon at bounding box center [74, 18] width 7 height 7
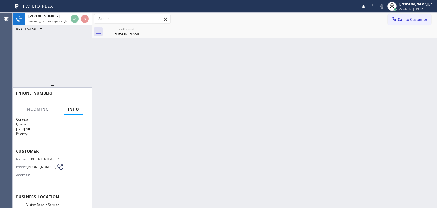
scroll to position [57, 0]
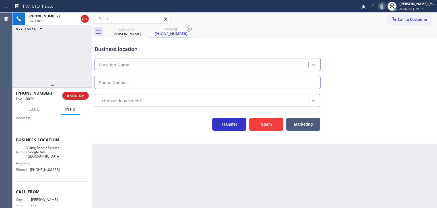
type input "[PHONE_NUMBER]"
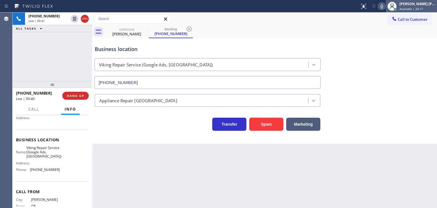
drag, startPoint x: 423, startPoint y: 7, endPoint x: 418, endPoint y: 12, distance: 6.5
click at [422, 7] on span "Available | 20:17" at bounding box center [412, 9] width 24 height 4
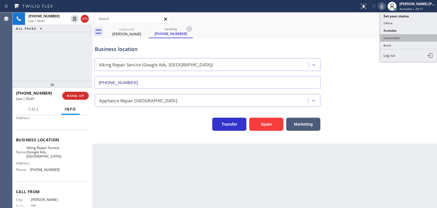
click at [402, 39] on button "Unavailable" at bounding box center [408, 37] width 57 height 7
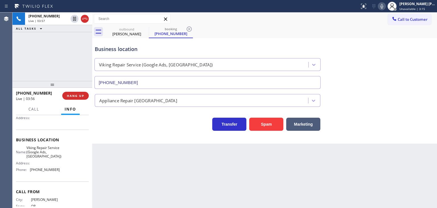
click at [386, 5] on icon at bounding box center [382, 6] width 7 height 7
click at [386, 7] on icon at bounding box center [382, 6] width 7 height 7
click at [386, 8] on icon at bounding box center [382, 6] width 7 height 7
click at [386, 7] on icon at bounding box center [382, 6] width 7 height 7
drag, startPoint x: 50, startPoint y: 95, endPoint x: 21, endPoint y: 93, distance: 28.8
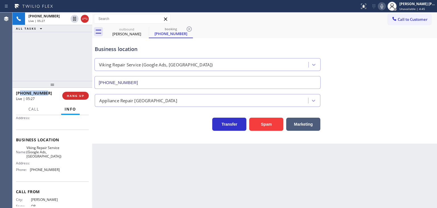
click at [21, 93] on div "[PHONE_NUMBER]" at bounding box center [37, 92] width 42 height 5
copy span "5412853153"
click at [386, 8] on icon at bounding box center [382, 6] width 7 height 7
click at [386, 7] on icon at bounding box center [382, 6] width 7 height 7
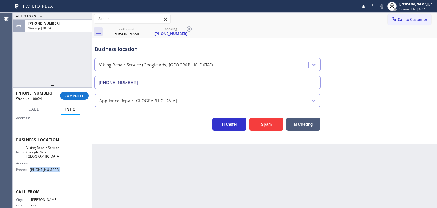
drag, startPoint x: 58, startPoint y: 171, endPoint x: 26, endPoint y: 171, distance: 31.6
click at [26, 171] on div "Name: Viking Repair Service (Google Ads, [GEOGRAPHIC_DATA]) Address: Phone: [PH…" at bounding box center [52, 160] width 73 height 29
copy div "[PHONE_NUMBER]"
click at [425, 7] on span "Unavailable | 8:30" at bounding box center [413, 9] width 26 height 4
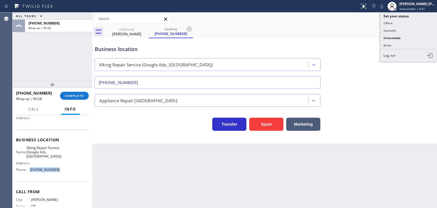
drag, startPoint x: 409, startPoint y: 28, endPoint x: 323, endPoint y: 10, distance: 87.8
click at [408, 28] on button "Available" at bounding box center [408, 30] width 57 height 7
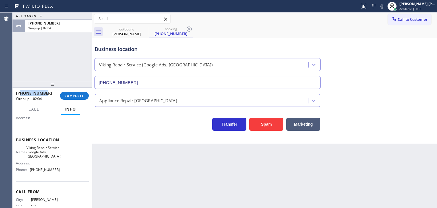
drag, startPoint x: 47, startPoint y: 93, endPoint x: 21, endPoint y: 94, distance: 26.5
click at [21, 94] on div "[PHONE_NUMBER]" at bounding box center [36, 92] width 40 height 5
copy span "5412853153"
click at [44, 89] on div "[PHONE_NUMBER] Wrap up | 02:46" at bounding box center [38, 95] width 44 height 15
click at [72, 93] on button "COMPLETE" at bounding box center [74, 96] width 29 height 8
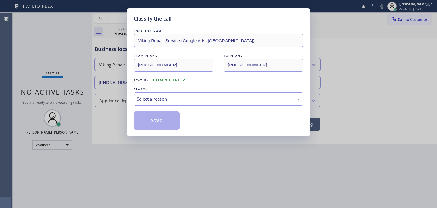
click at [147, 96] on div "Select a reason" at bounding box center [218, 99] width 163 height 7
click at [162, 117] on button "Save" at bounding box center [157, 120] width 46 height 18
type input "[PHONE_NUMBER]"
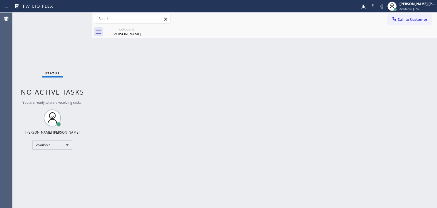
click at [73, 14] on div "Status No active tasks You are ready to start receiving tasks. [PERSON_NAME] [P…" at bounding box center [53, 110] width 80 height 195
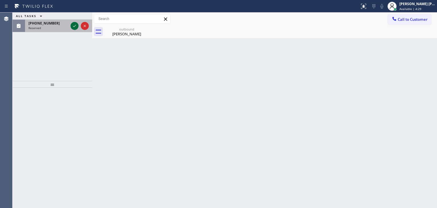
click at [75, 25] on icon at bounding box center [74, 25] width 7 height 7
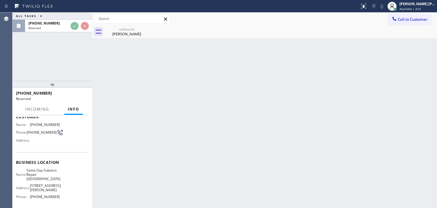
scroll to position [57, 0]
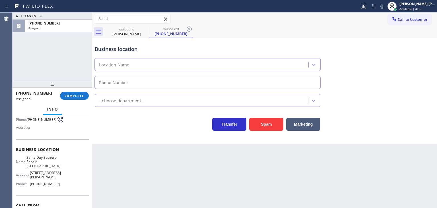
type input "[PHONE_NUMBER]"
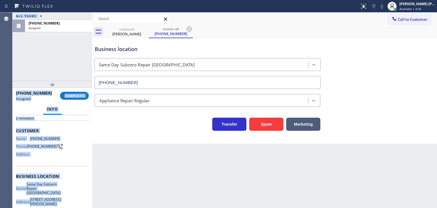
scroll to position [0, 0]
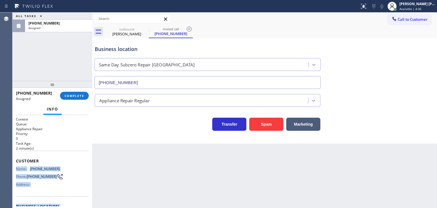
drag, startPoint x: 59, startPoint y: 182, endPoint x: 16, endPoint y: 164, distance: 46.5
click at [16, 164] on div "Context Queue: Appliance Repair Priority: 0 Task Age: [DEMOGRAPHIC_DATA] minute…" at bounding box center [52, 206] width 73 height 179
click at [81, 96] on span "COMPLETE" at bounding box center [75, 96] width 20 height 4
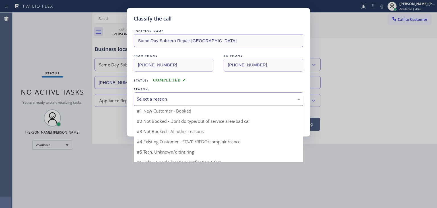
click at [148, 100] on div "Select a reason" at bounding box center [218, 99] width 163 height 7
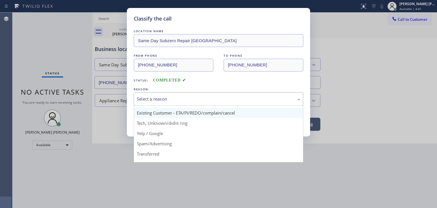
scroll to position [28, 0]
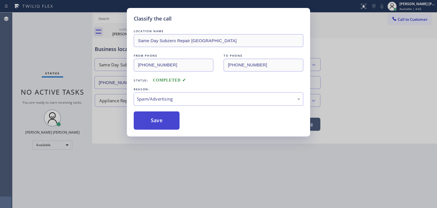
click at [156, 121] on button "Save" at bounding box center [157, 120] width 46 height 18
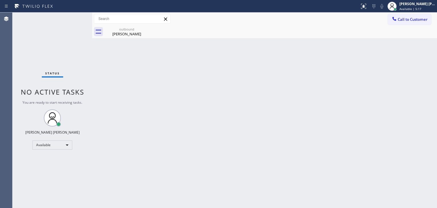
click at [45, 26] on div "Status No active tasks You are ready to start receiving tasks. [PERSON_NAME] [P…" at bounding box center [53, 110] width 80 height 195
click at [73, 17] on div "Status No active tasks You are ready to start receiving tasks. [PERSON_NAME] [P…" at bounding box center [53, 110] width 80 height 195
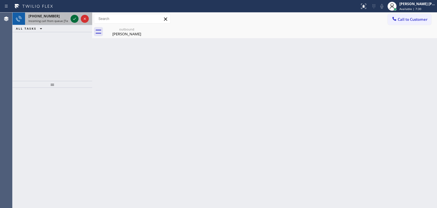
click at [73, 17] on icon at bounding box center [74, 18] width 7 height 7
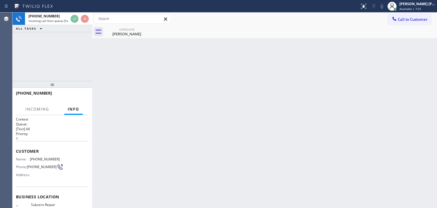
scroll to position [15, 0]
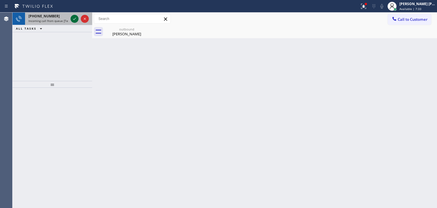
click at [74, 20] on icon at bounding box center [74, 18] width 7 height 7
click at [73, 19] on icon at bounding box center [74, 18] width 7 height 7
click at [75, 19] on icon at bounding box center [74, 18] width 7 height 7
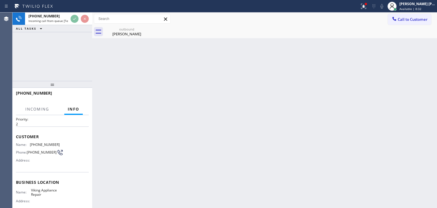
scroll to position [28, 0]
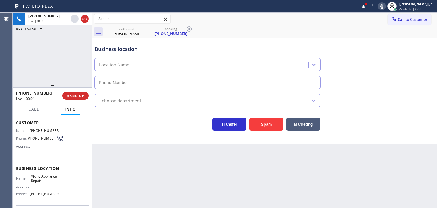
type input "[PHONE_NUMBER]"
click at [367, 7] on icon at bounding box center [364, 6] width 7 height 7
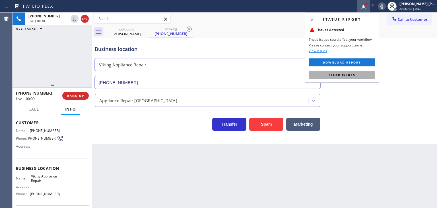
click at [358, 75] on button "Clear issues" at bounding box center [342, 75] width 67 height 8
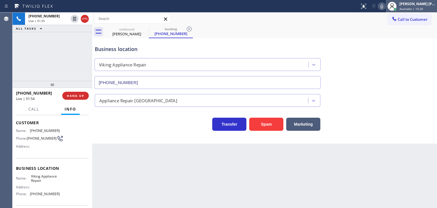
click at [415, 4] on div "[PERSON_NAME] [PERSON_NAME]" at bounding box center [418, 3] width 36 height 5
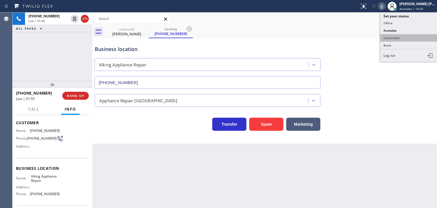
click at [410, 38] on button "Unavailable" at bounding box center [408, 37] width 57 height 7
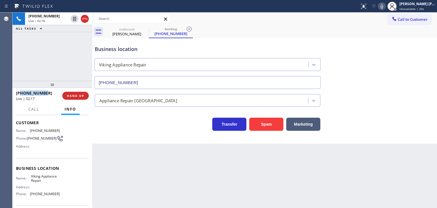
drag, startPoint x: 53, startPoint y: 94, endPoint x: 21, endPoint y: 95, distance: 32.2
click at [21, 95] on div "[PHONE_NUMBER]" at bounding box center [37, 92] width 42 height 5
drag, startPoint x: 58, startPoint y: 194, endPoint x: 29, endPoint y: 196, distance: 28.6
click at [29, 196] on div "Name: Viking Appliance Repair Address: Phone: [PHONE_NUMBER]" at bounding box center [52, 186] width 73 height 24
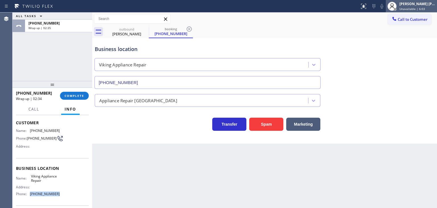
click at [425, 4] on div "[PERSON_NAME] [PERSON_NAME]" at bounding box center [418, 3] width 36 height 5
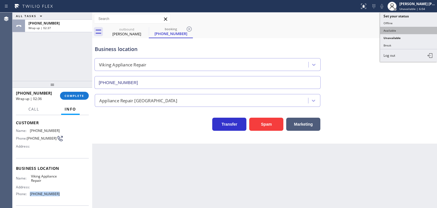
click at [396, 30] on button "Available" at bounding box center [408, 30] width 57 height 7
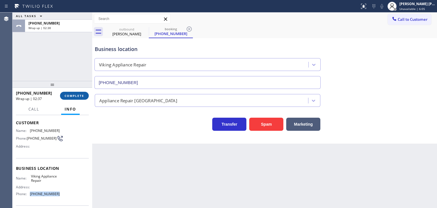
click at [77, 97] on span "COMPLETE" at bounding box center [75, 96] width 20 height 4
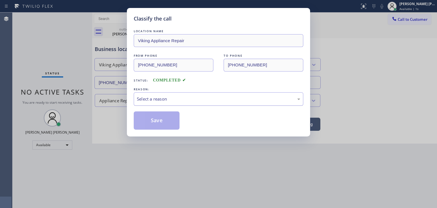
click at [149, 104] on div "Select a reason" at bounding box center [219, 98] width 170 height 13
click at [151, 121] on button "Save" at bounding box center [157, 120] width 46 height 18
type input "[PHONE_NUMBER]"
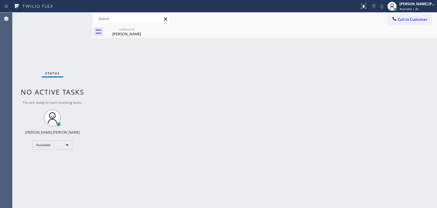
click at [71, 15] on div "Status No active tasks You are ready to start receiving tasks. [PERSON_NAME] [P…" at bounding box center [53, 110] width 80 height 195
click at [72, 21] on div "Status No active tasks You are ready to start receiving tasks. [PERSON_NAME] [P…" at bounding box center [53, 110] width 80 height 195
click at [360, 60] on div "Back to Dashboard Change Sender ID Customers Technicians Select a contact Outbo…" at bounding box center [264, 110] width 345 height 195
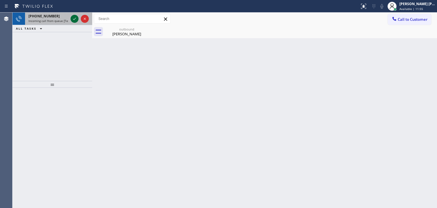
click at [74, 19] on icon at bounding box center [74, 18] width 7 height 7
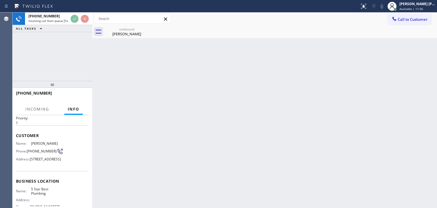
scroll to position [28, 0]
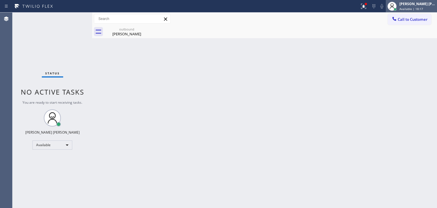
click at [423, 9] on span "Available | 18:17" at bounding box center [412, 9] width 24 height 4
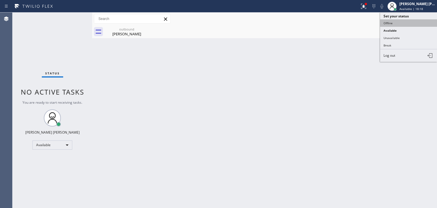
click at [412, 20] on button "Offline" at bounding box center [408, 22] width 57 height 7
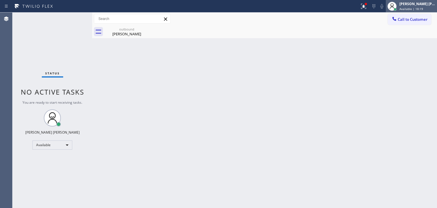
click at [418, 5] on div "[PERSON_NAME] [PERSON_NAME]" at bounding box center [418, 3] width 36 height 5
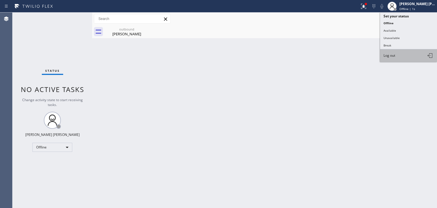
click at [392, 54] on span "Log out" at bounding box center [390, 55] width 12 height 5
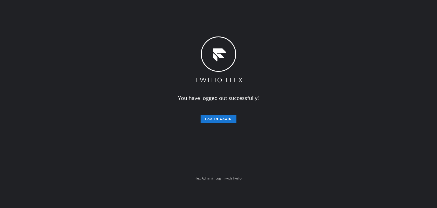
click at [343, 77] on div "You have logged out successfully! Log in again Flex Admin? Log in with Twilio." at bounding box center [218, 104] width 437 height 208
